Goal: Submit feedback/report problem

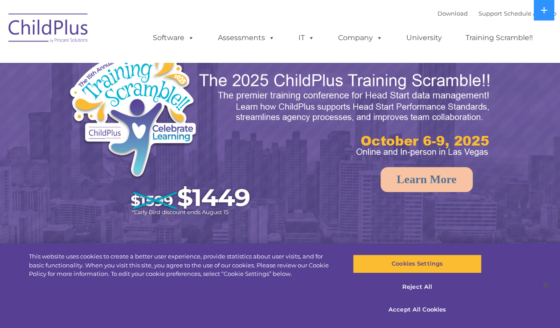
select select "MEDIUM"
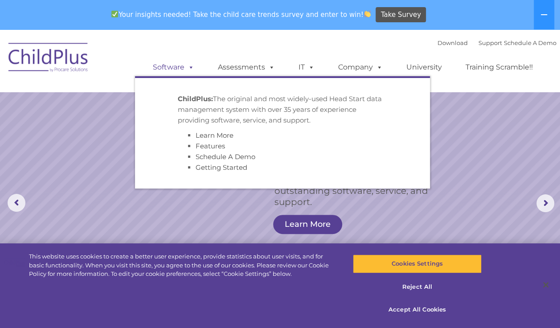
click at [185, 67] on span at bounding box center [190, 67] width 10 height 8
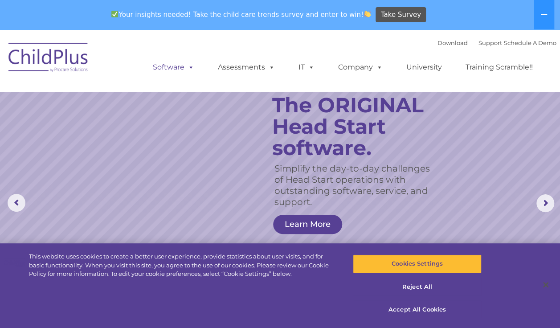
click at [185, 66] on span at bounding box center [190, 67] width 10 height 8
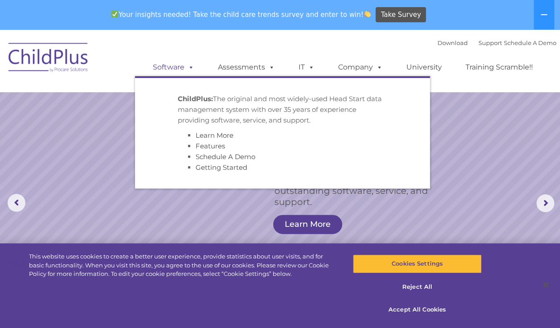
click at [185, 66] on span at bounding box center [190, 67] width 10 height 8
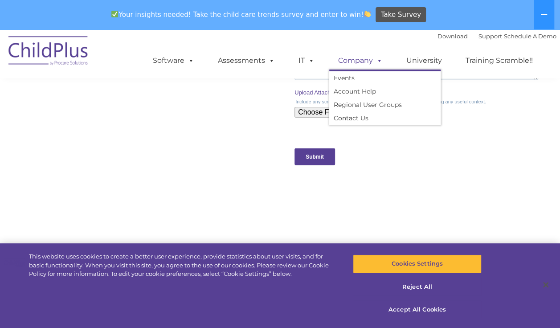
scroll to position [1027, 0]
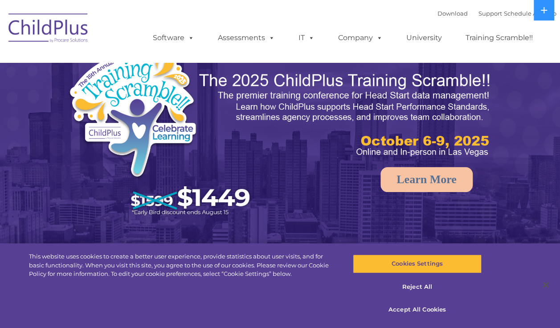
select select "MEDIUM"
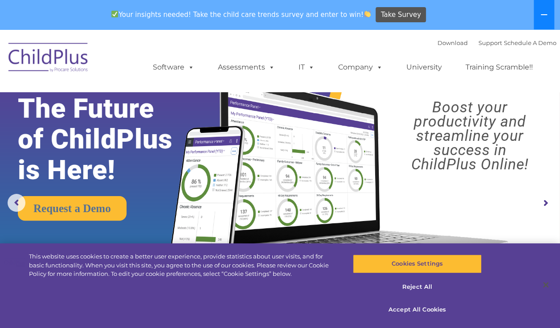
click at [545, 24] on button at bounding box center [544, 14] width 21 height 29
